Goal: Find specific page/section

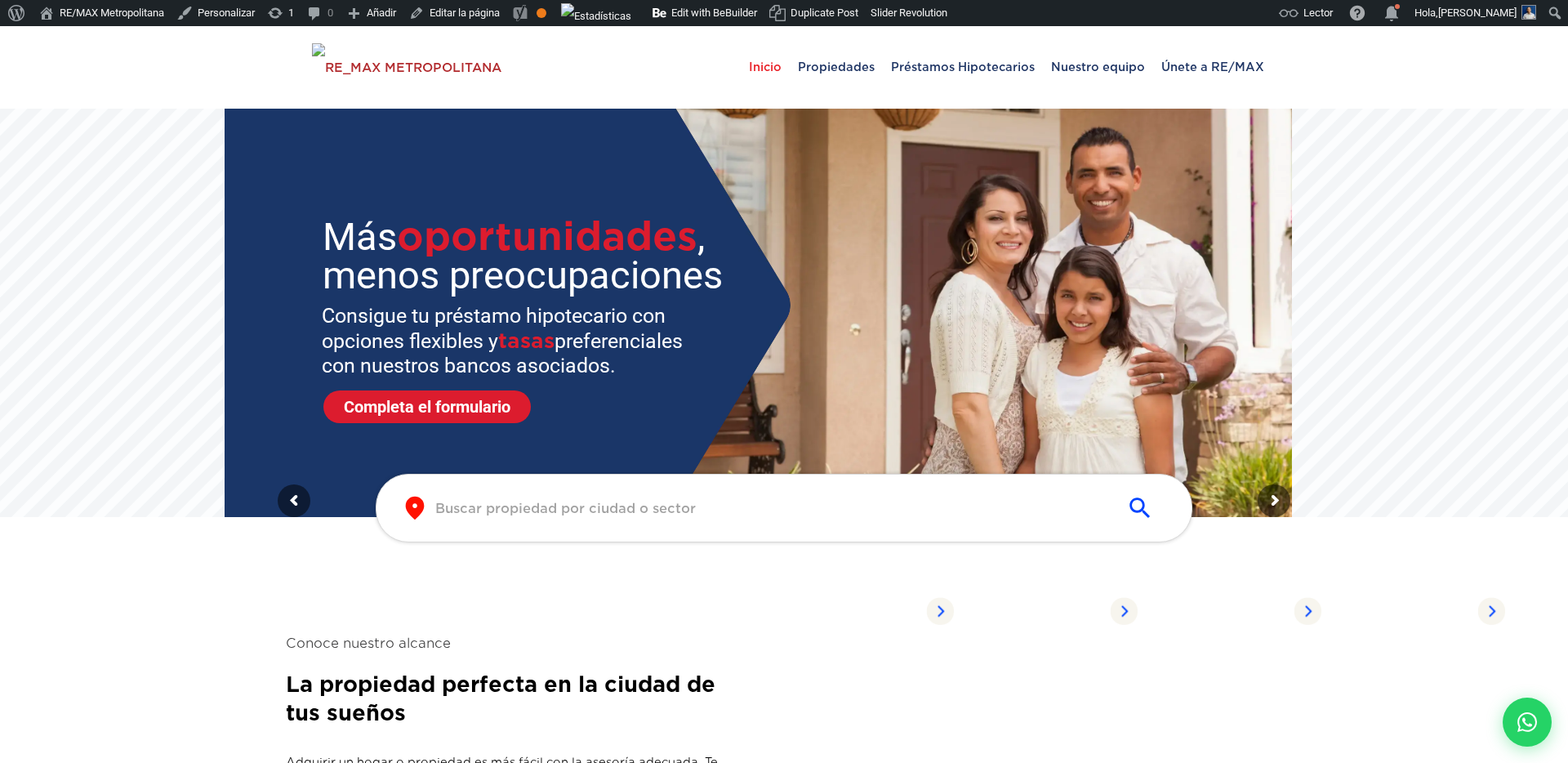
click at [568, 494] on div "​ ​" at bounding box center [784, 507] width 817 height 68
click at [568, 506] on input "text" at bounding box center [770, 507] width 671 height 19
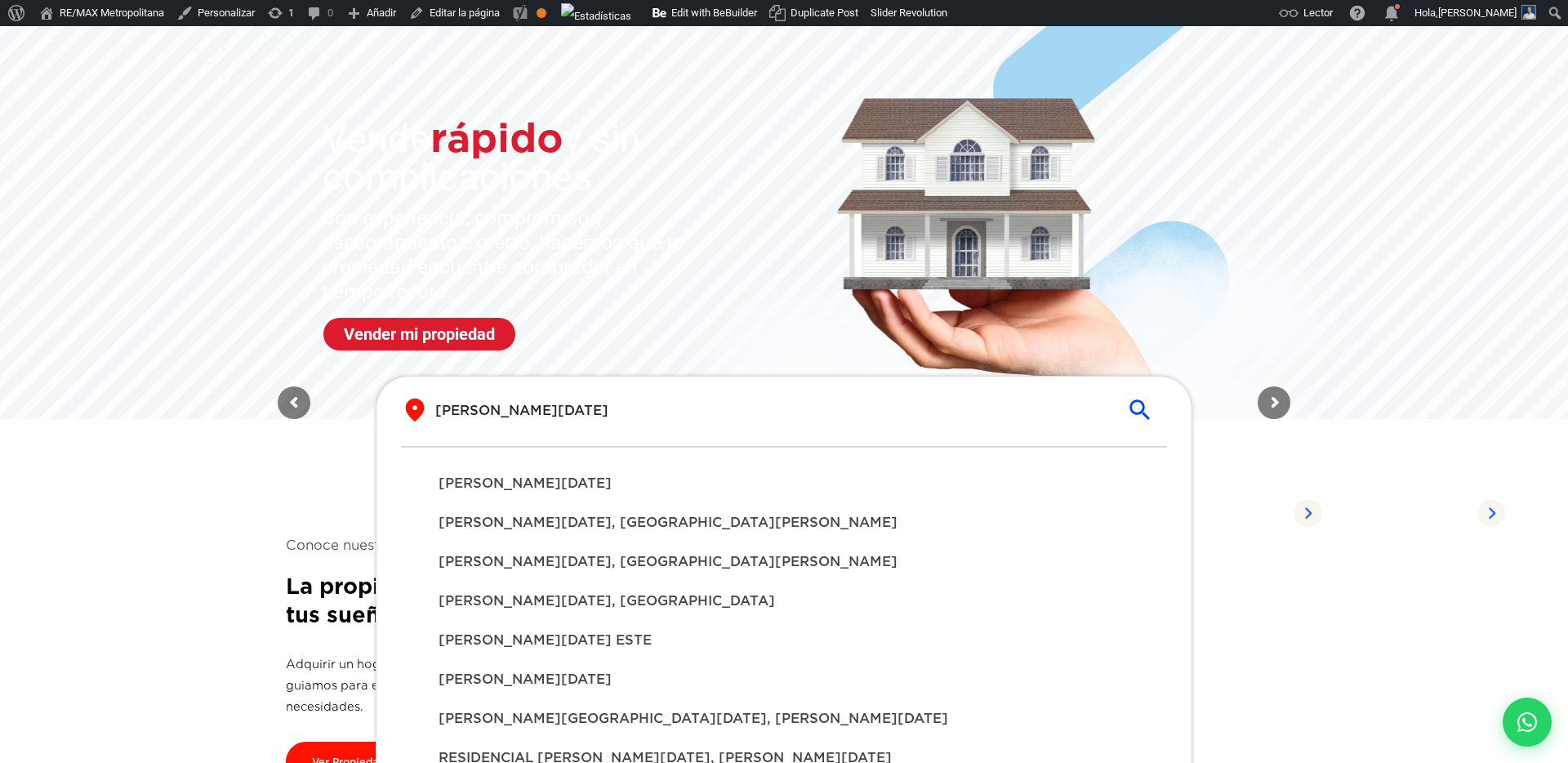
scroll to position [104, 0]
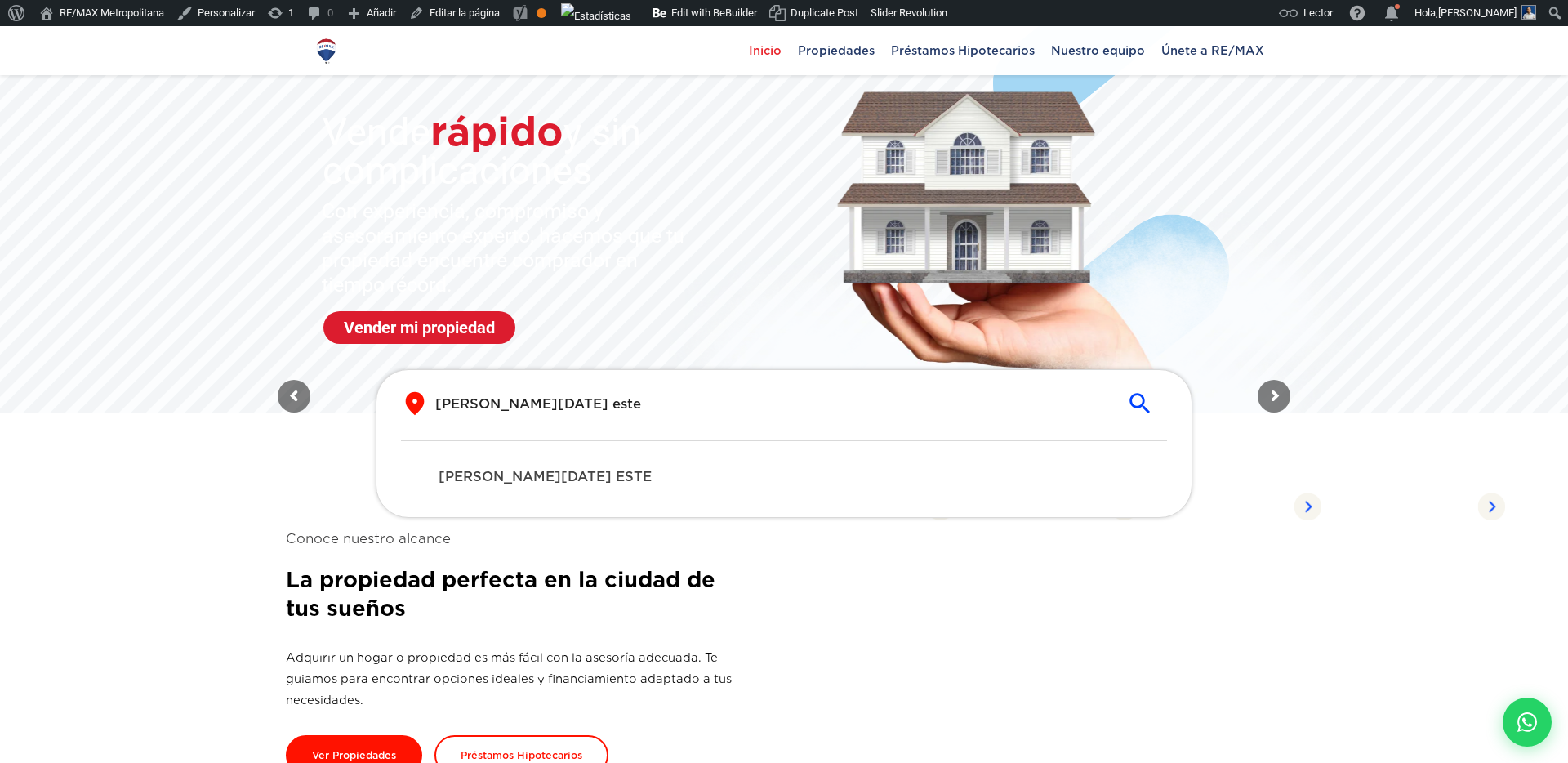
type input "santo domingo este"
click at [597, 464] on div "[PERSON_NAME][DATE] ESTE" at bounding box center [783, 477] width 717 height 40
click at [608, 341] on sr7-mask at bounding box center [784, 208] width 1568 height 408
click at [1148, 399] on icon "submit" at bounding box center [1140, 403] width 28 height 28
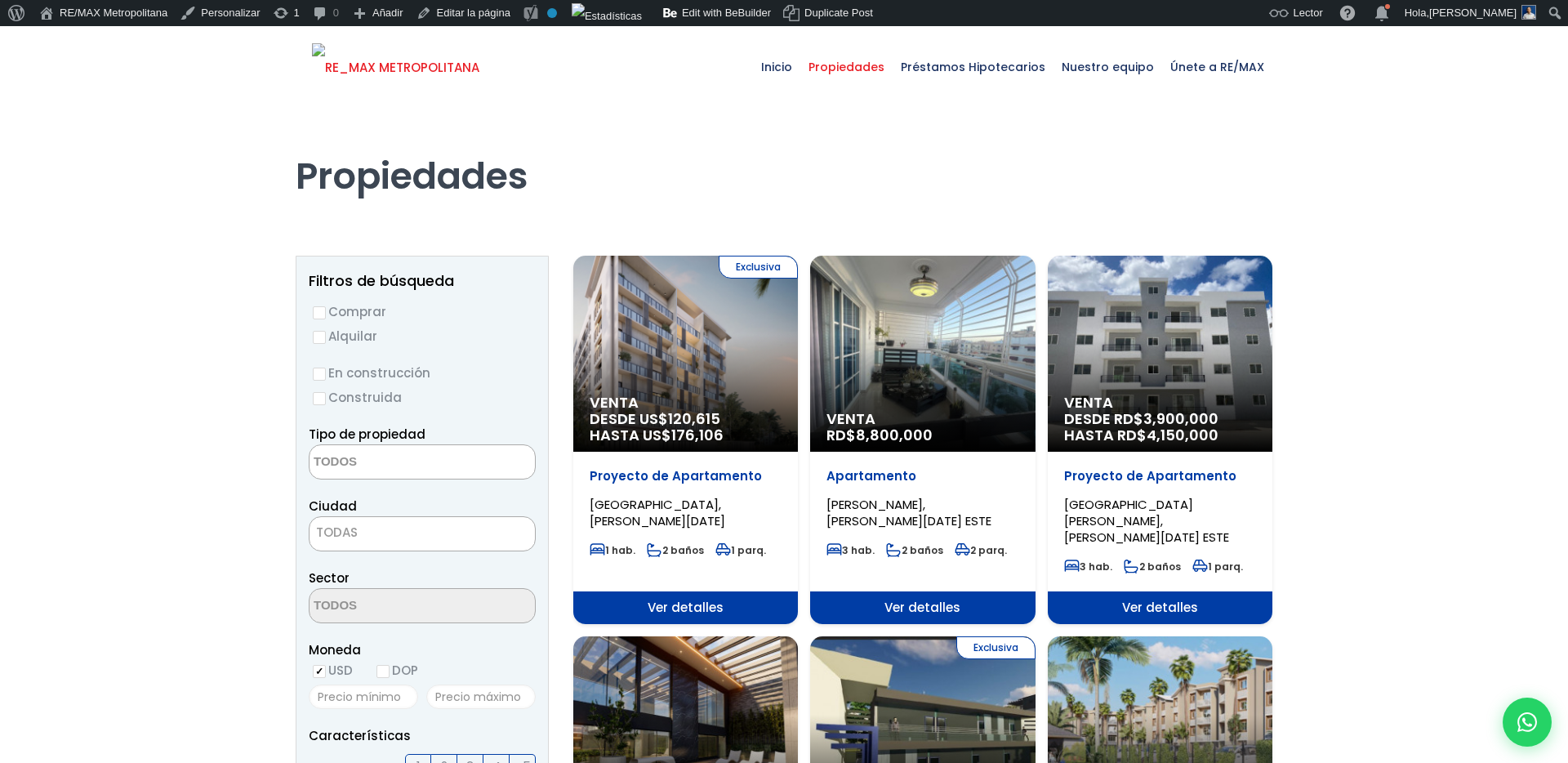
click at [401, 79] on img at bounding box center [395, 67] width 168 height 49
